Goal: Task Accomplishment & Management: Complete application form

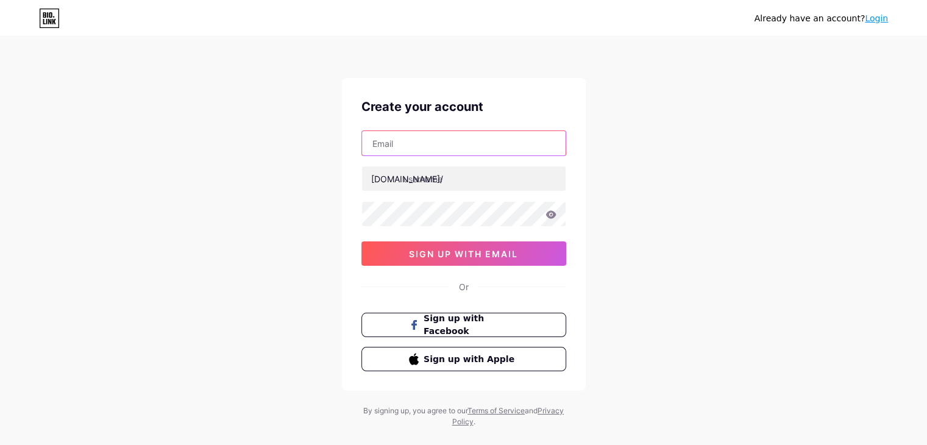
click at [431, 132] on input "text" at bounding box center [464, 143] width 204 height 24
paste input "[DOMAIN_NAME]"
type input "[DOMAIN_NAME]"
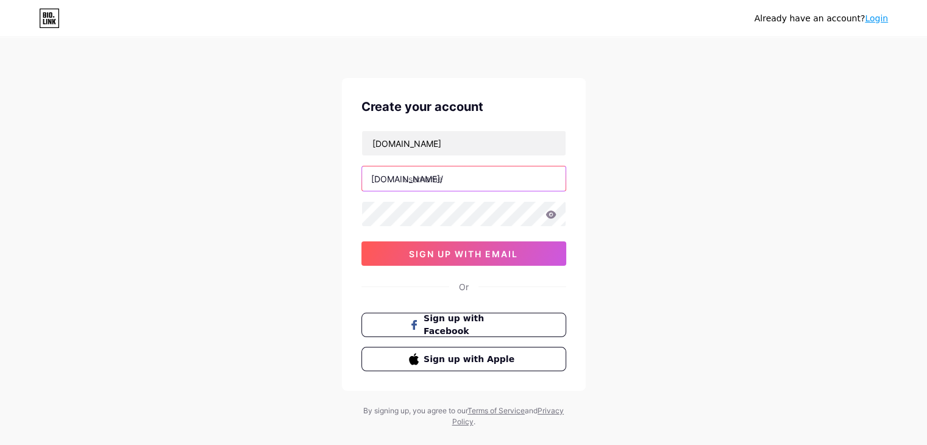
click at [434, 177] on input "text" at bounding box center [464, 178] width 204 height 24
paste input "usimmigrationlaw"
type input "usimmigrationlaw"
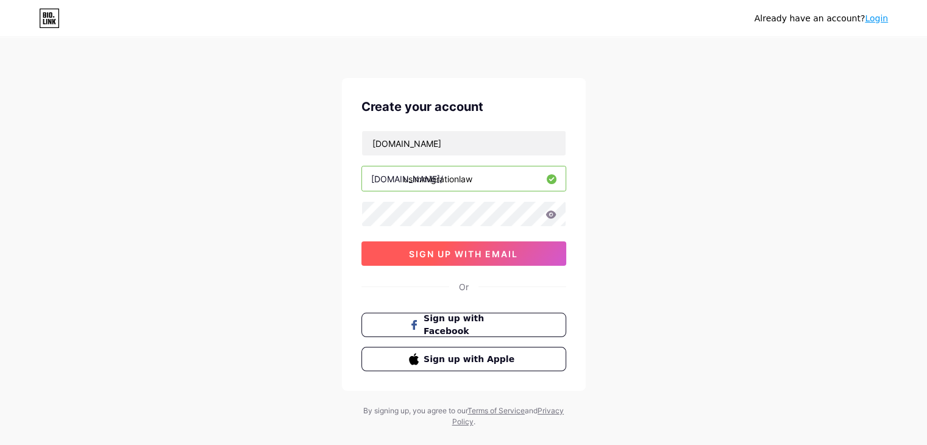
click at [449, 256] on span "sign up with email" at bounding box center [463, 254] width 109 height 10
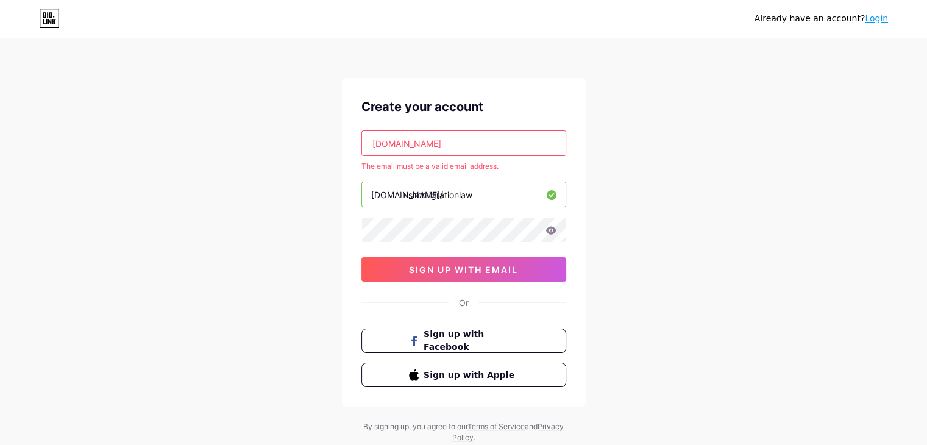
click at [435, 137] on input "[DOMAIN_NAME]" at bounding box center [464, 143] width 204 height 24
click at [475, 143] on input "[DOMAIN_NAME]" at bounding box center [464, 143] width 204 height 24
paste input "[EMAIL_ADDRESS][DOMAIN_NAME]"
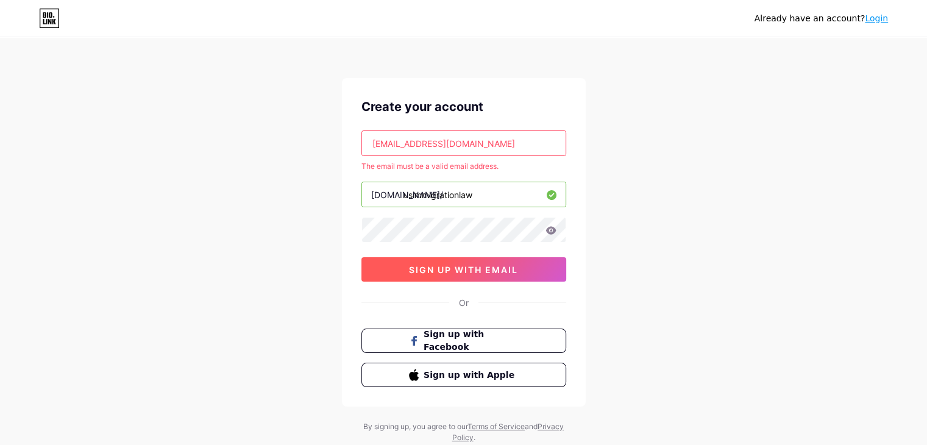
type input "[EMAIL_ADDRESS][DOMAIN_NAME]"
click at [436, 271] on span "sign up with email" at bounding box center [463, 269] width 109 height 10
